Goal: Task Accomplishment & Management: Manage account settings

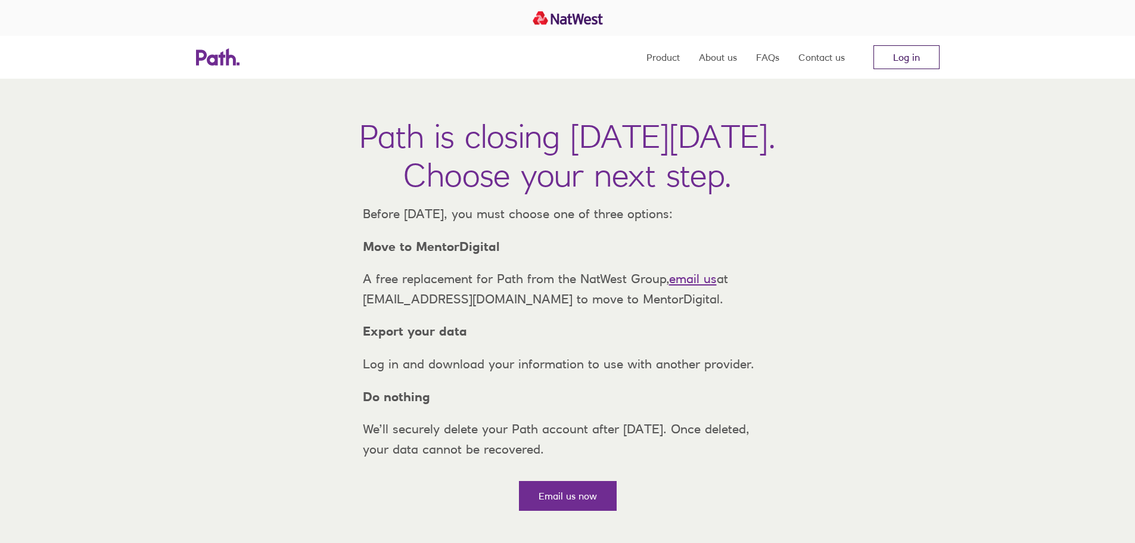
drag, startPoint x: 891, startPoint y: 57, endPoint x: 883, endPoint y: 55, distance: 8.0
click at [891, 57] on link "Log in" at bounding box center [907, 57] width 66 height 24
